Goal: Find specific page/section: Find specific page/section

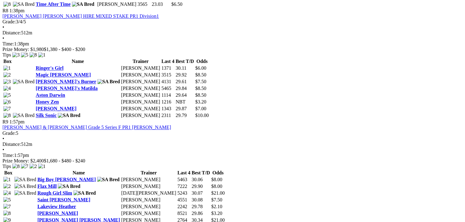
scroll to position [1037, 0]
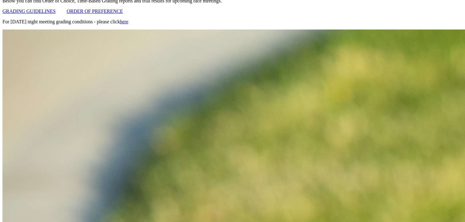
scroll to position [246, 0]
